Goal: Information Seeking & Learning: Check status

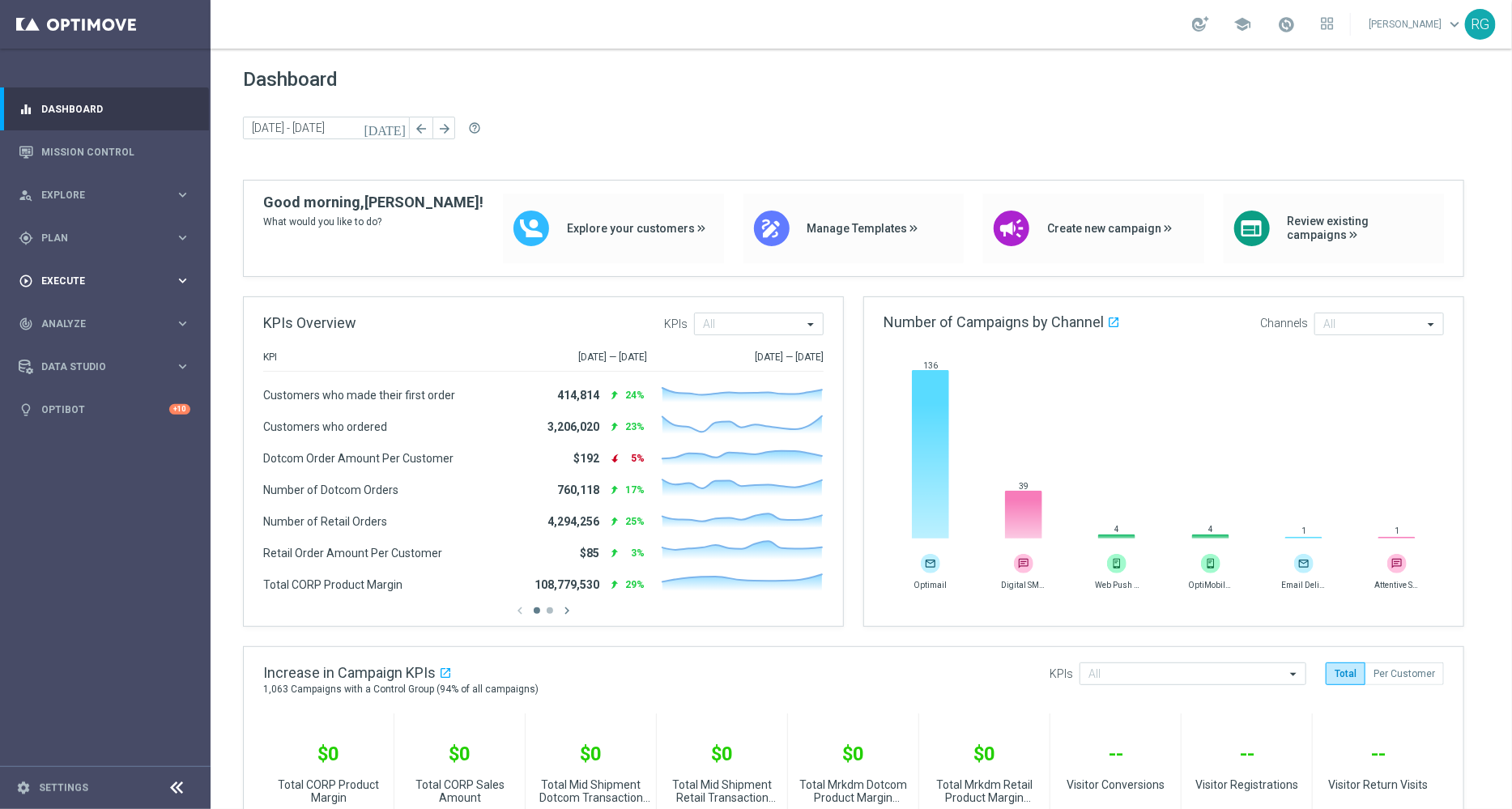
click at [74, 281] on span "Execute" at bounding box center [108, 281] width 133 height 10
click at [85, 235] on span "Plan" at bounding box center [108, 238] width 133 height 10
click at [106, 324] on span "Templates" at bounding box center [100, 320] width 116 height 10
click at [56, 556] on div "track_changes Analyze keyboard_arrow_right" at bounding box center [104, 566] width 209 height 42
click at [62, 475] on span "BI Studio" at bounding box center [100, 478] width 116 height 10
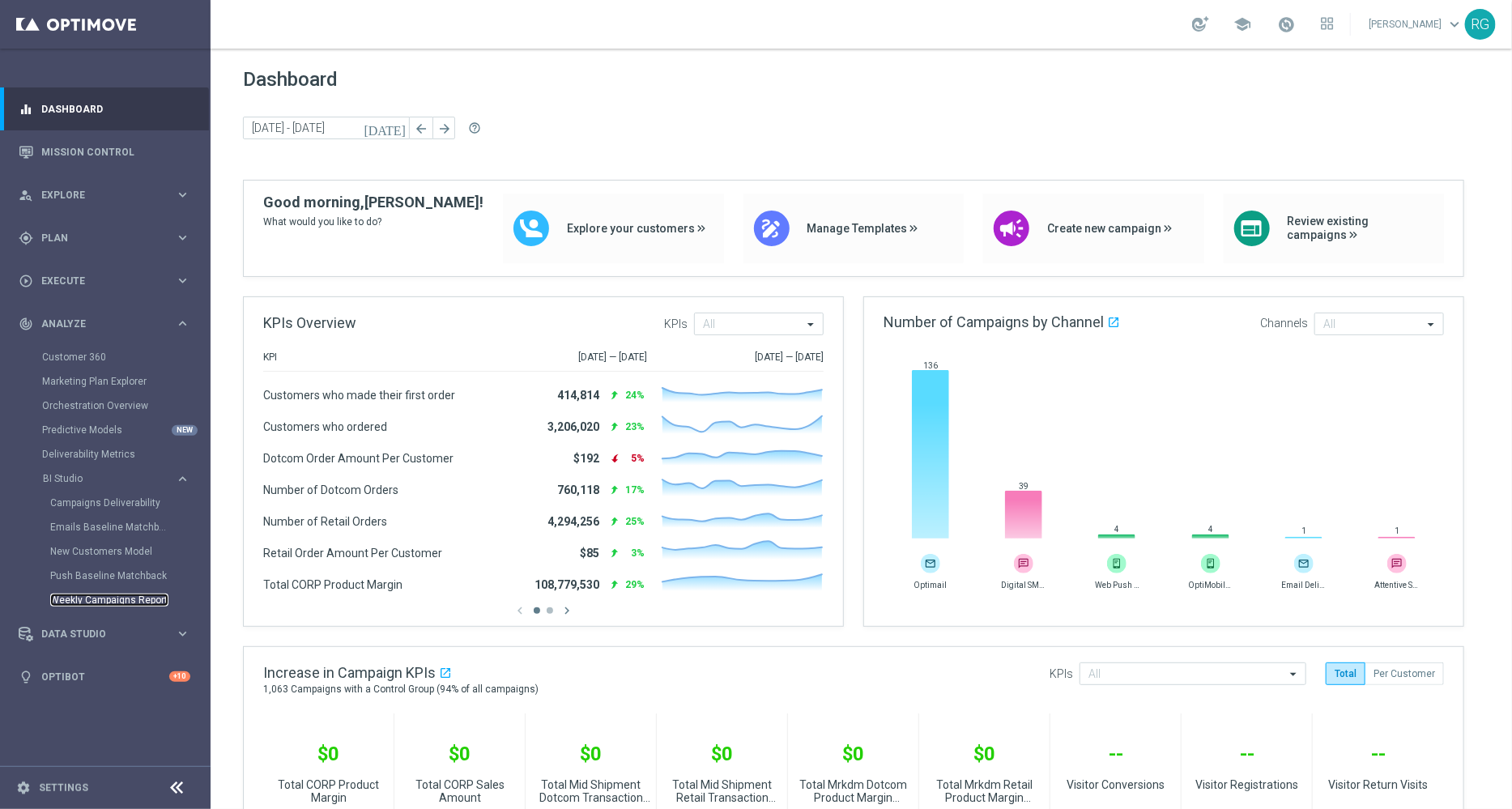
click at [86, 601] on link "Weekly Campaigns Report" at bounding box center [110, 600] width 119 height 13
